Goal: Browse casually

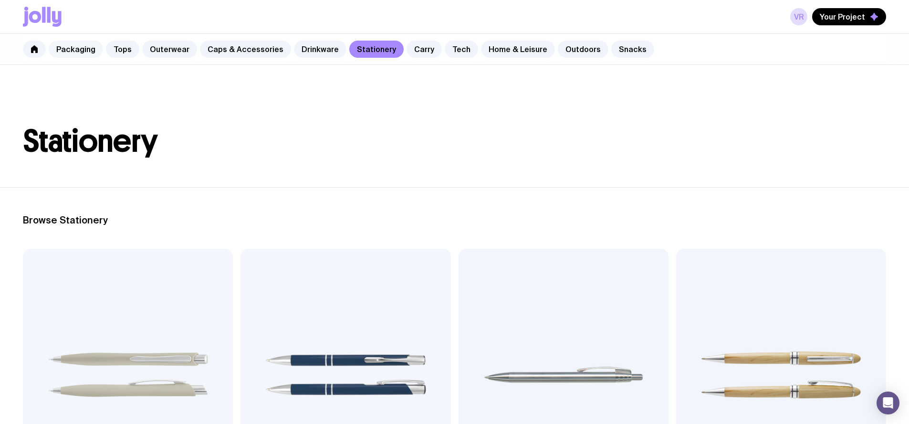
click at [77, 48] on link "Packaging" at bounding box center [76, 49] width 54 height 17
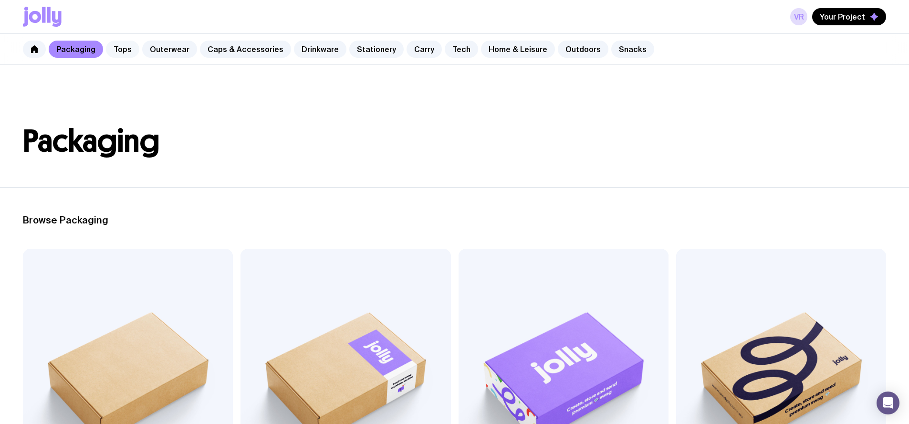
click at [121, 51] on link "Tops" at bounding box center [122, 49] width 33 height 17
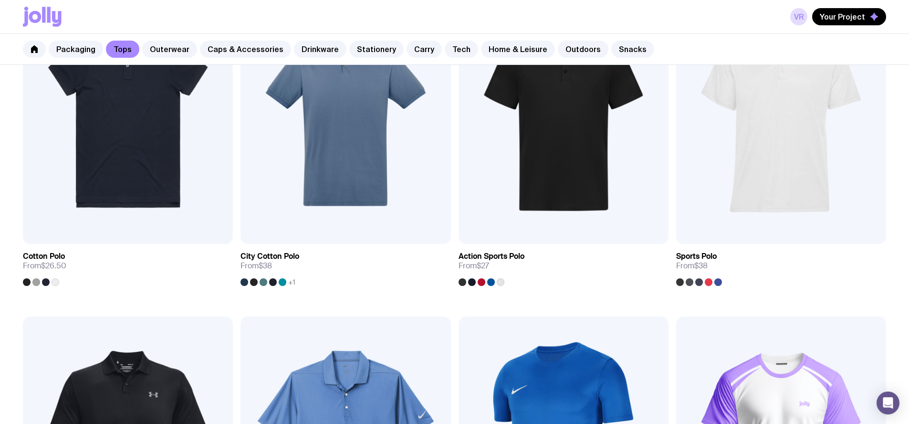
scroll to position [587, 0]
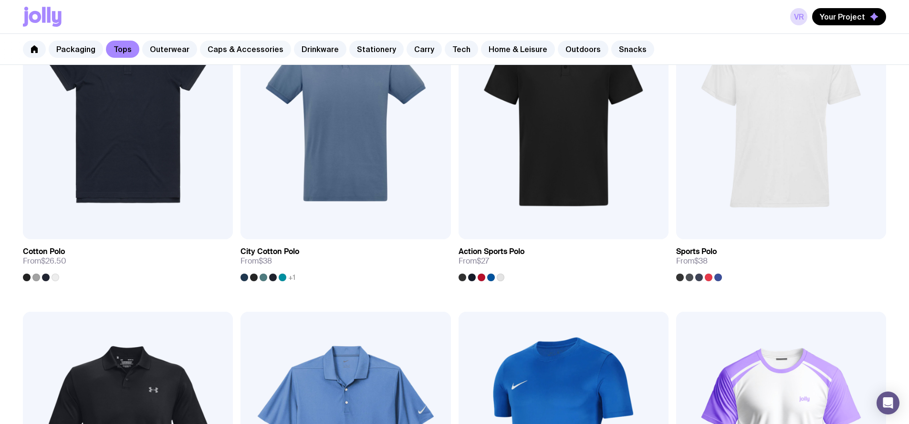
click at [210, 46] on link "Caps & Accessories" at bounding box center [245, 49] width 91 height 17
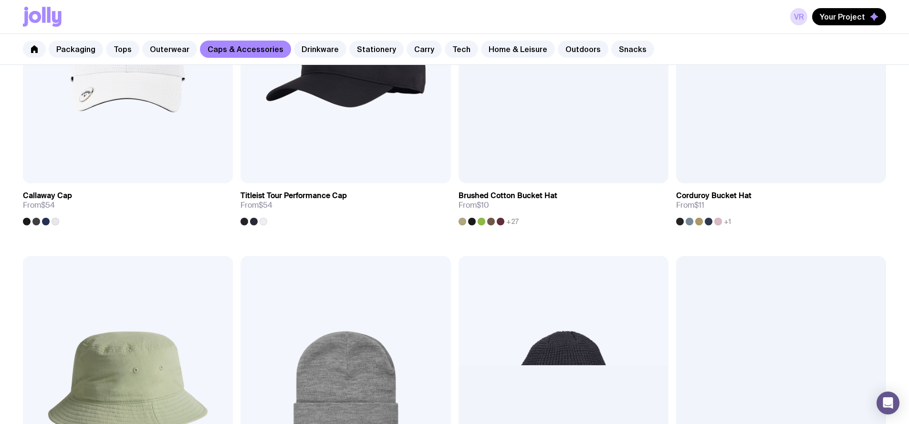
scroll to position [583, 0]
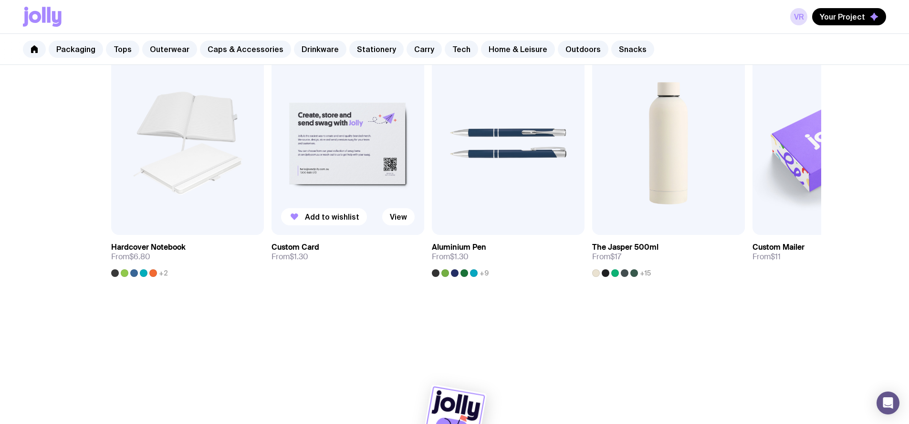
scroll to position [534, 0]
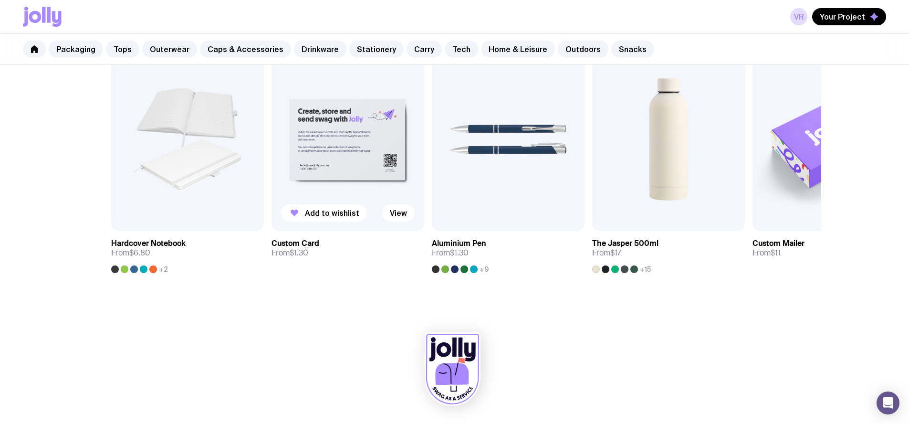
click at [340, 158] on img at bounding box center [348, 139] width 153 height 183
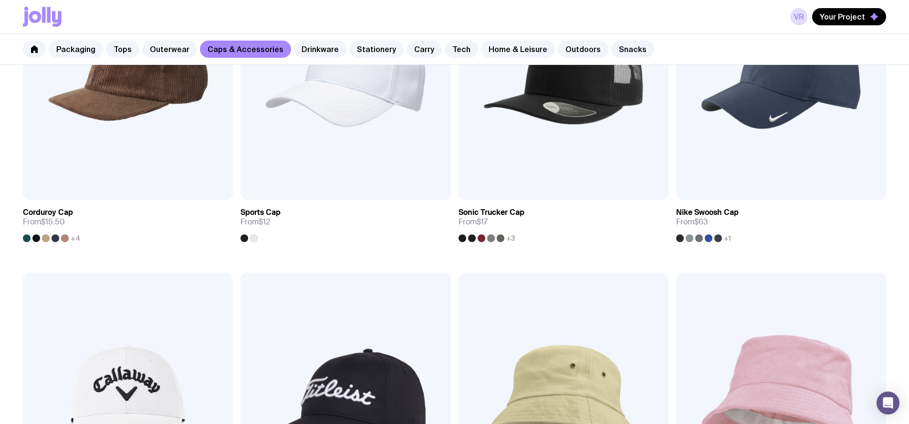
scroll to position [531, 0]
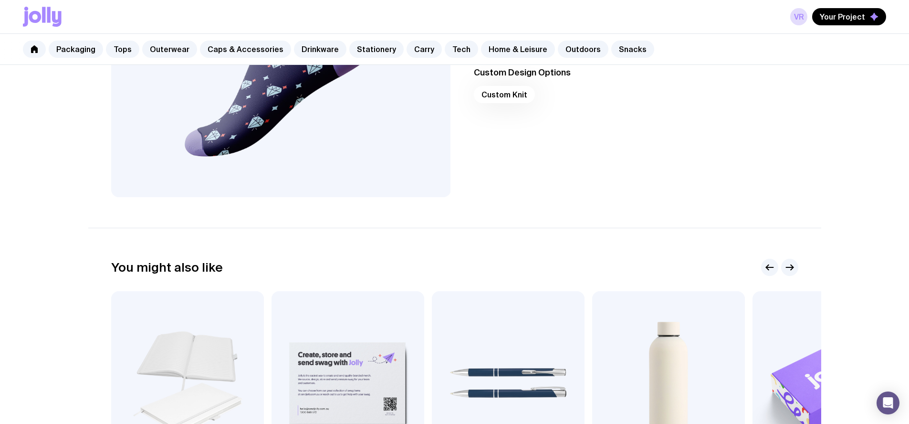
scroll to position [534, 0]
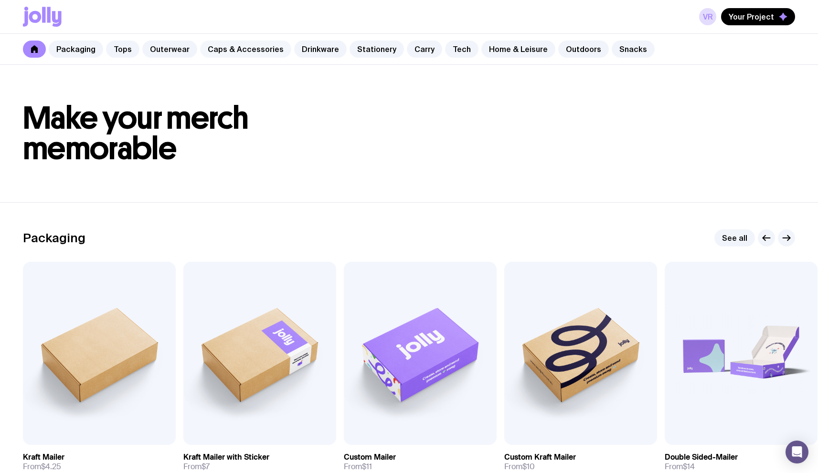
click at [241, 48] on link "Caps & Accessories" at bounding box center [245, 49] width 91 height 17
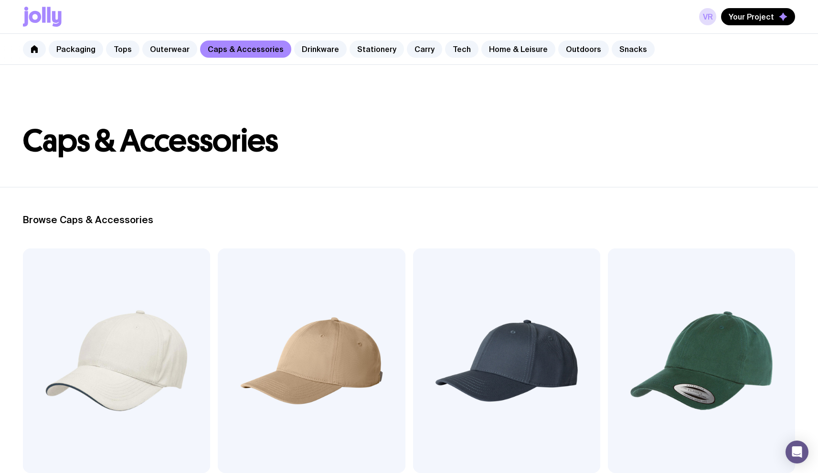
click at [360, 50] on link "Stationery" at bounding box center [376, 49] width 54 height 17
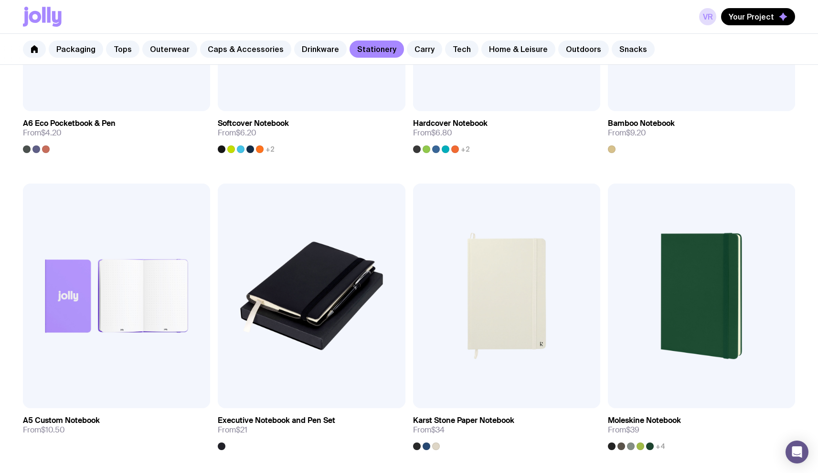
scroll to position [955, 0]
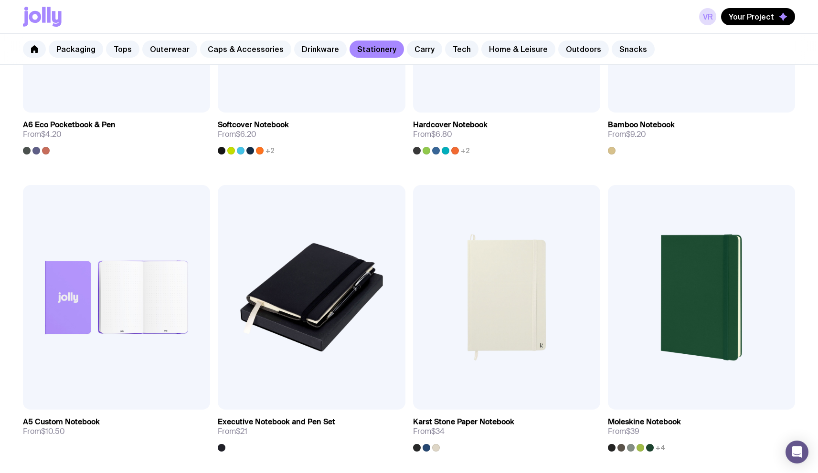
click at [233, 50] on link "Caps & Accessories" at bounding box center [245, 49] width 91 height 17
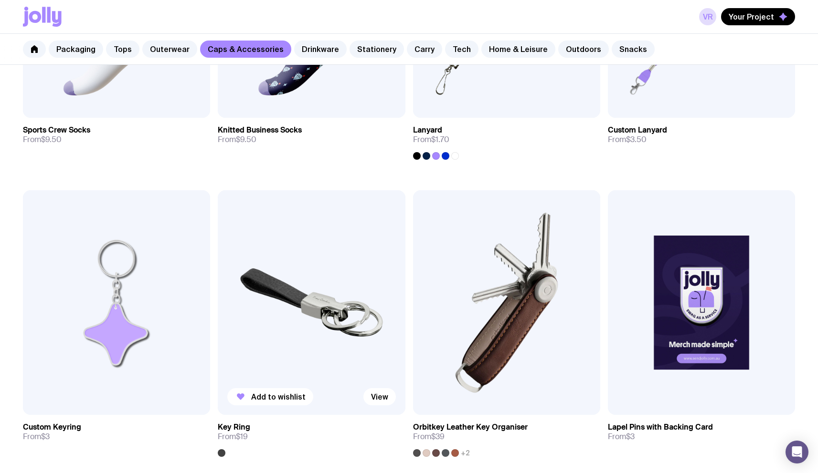
scroll to position [1479, 0]
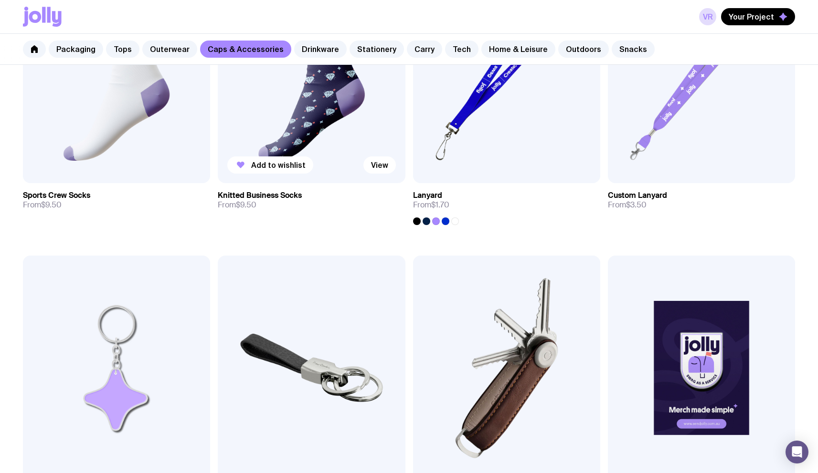
click at [325, 167] on img at bounding box center [311, 71] width 187 height 225
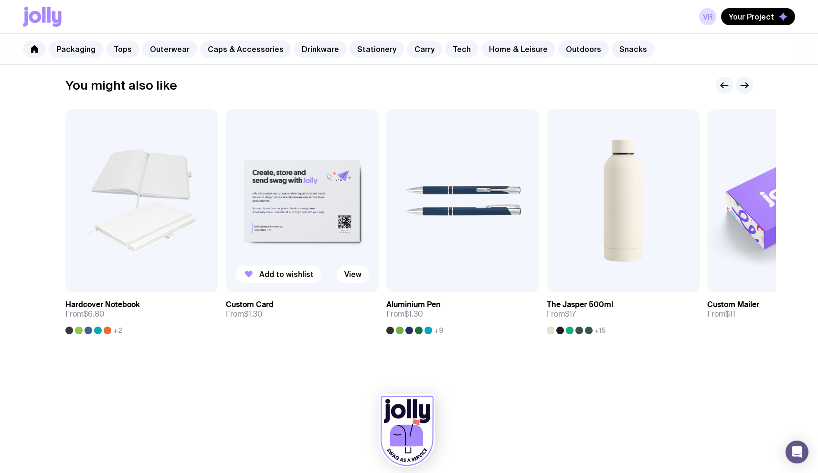
scroll to position [484, 0]
